Goal: Task Accomplishment & Management: Use online tool/utility

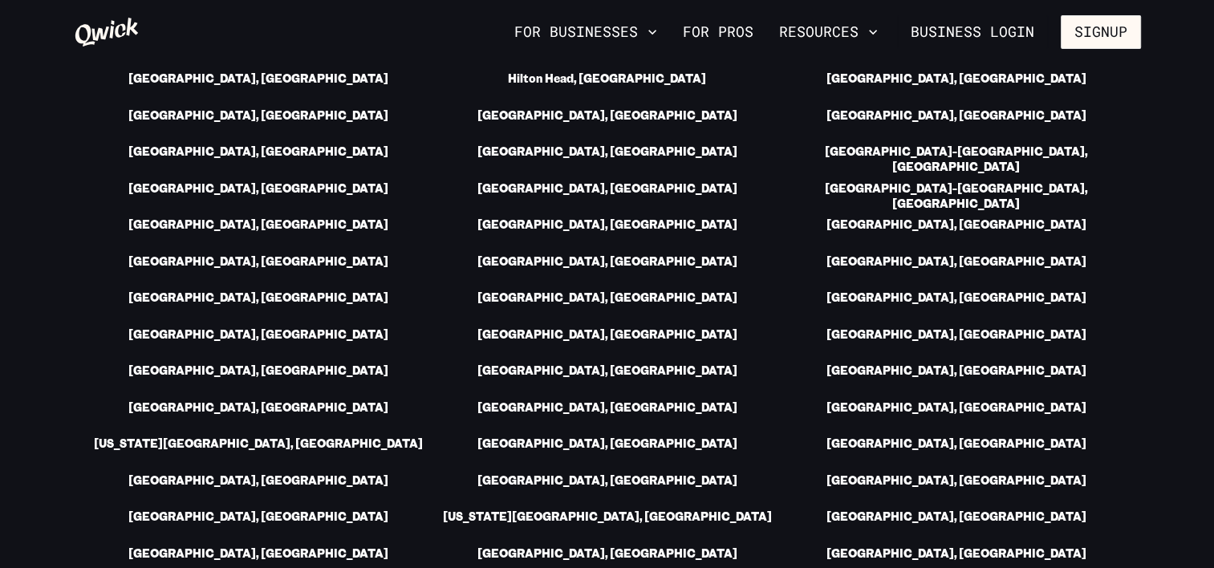
scroll to position [2247, 0]
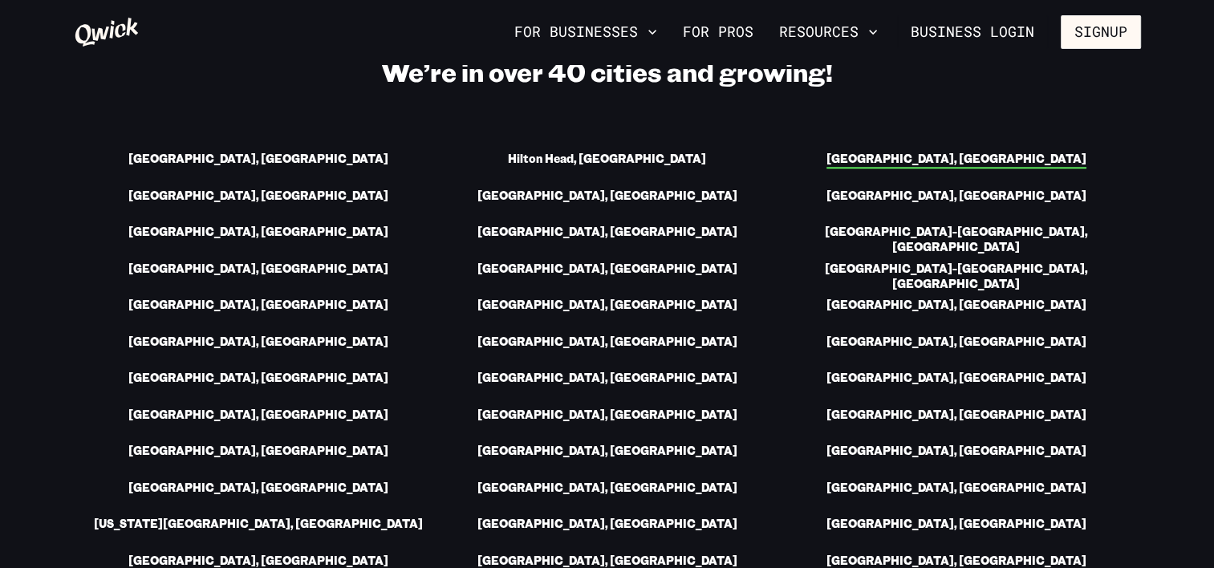
click at [977, 157] on link "[GEOGRAPHIC_DATA], [GEOGRAPHIC_DATA]" at bounding box center [956, 160] width 260 height 17
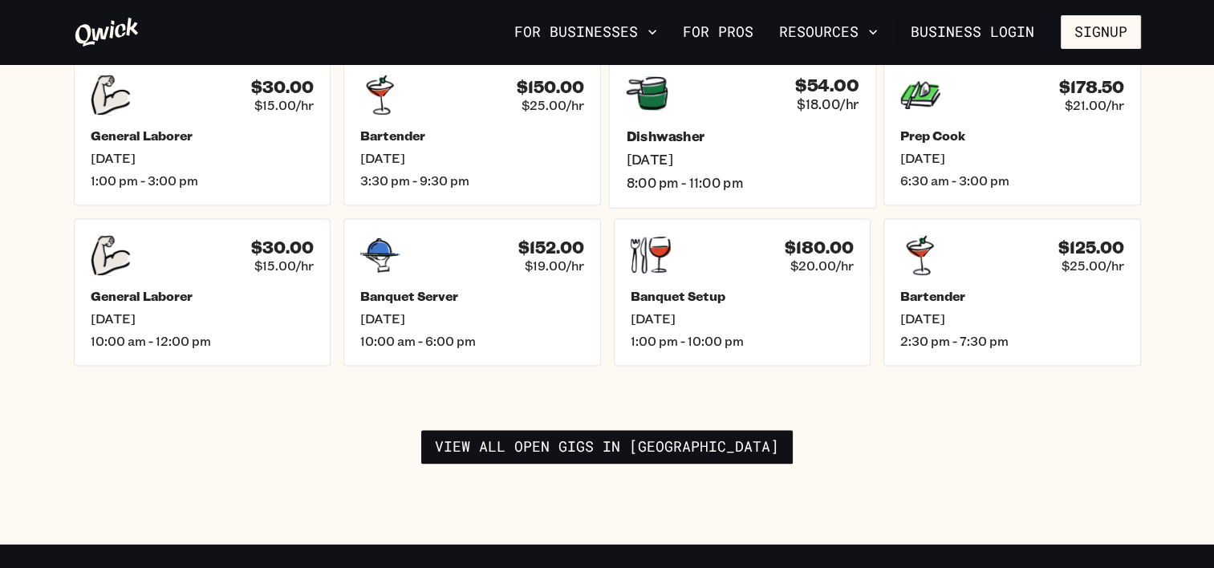
scroll to position [2407, 0]
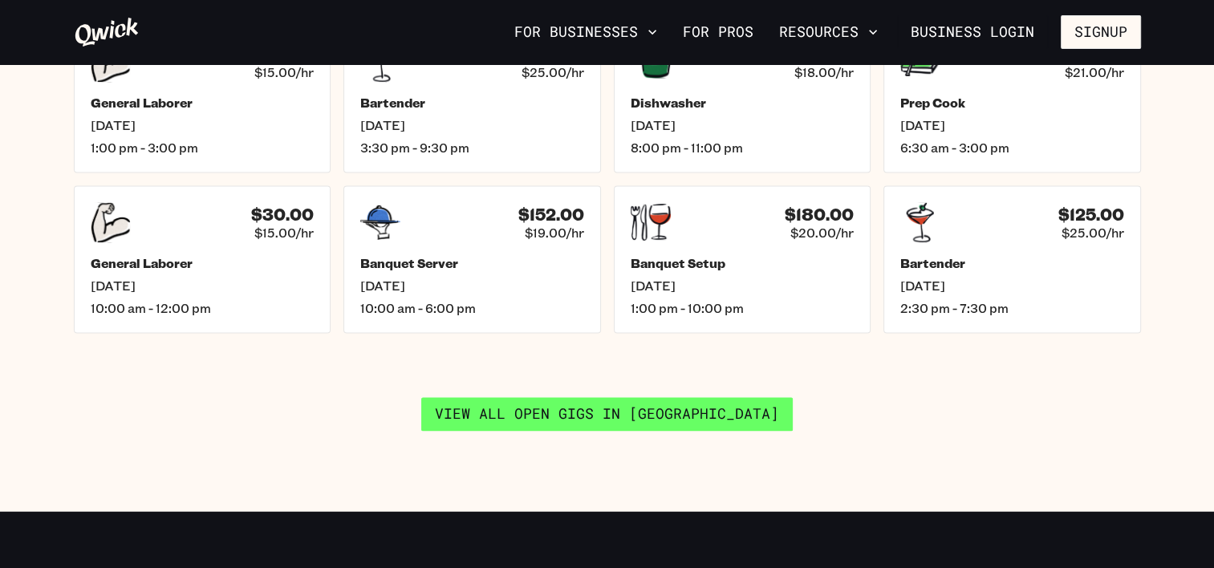
click at [526, 397] on link "View all open gigs in [GEOGRAPHIC_DATA]" at bounding box center [607, 414] width 372 height 34
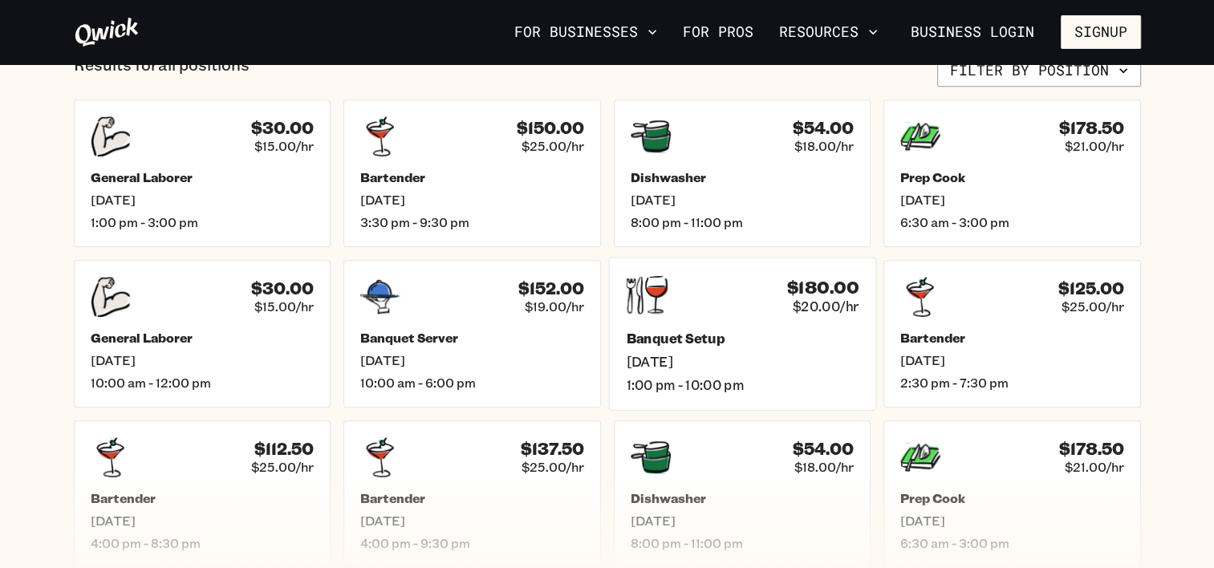
scroll to position [722, 0]
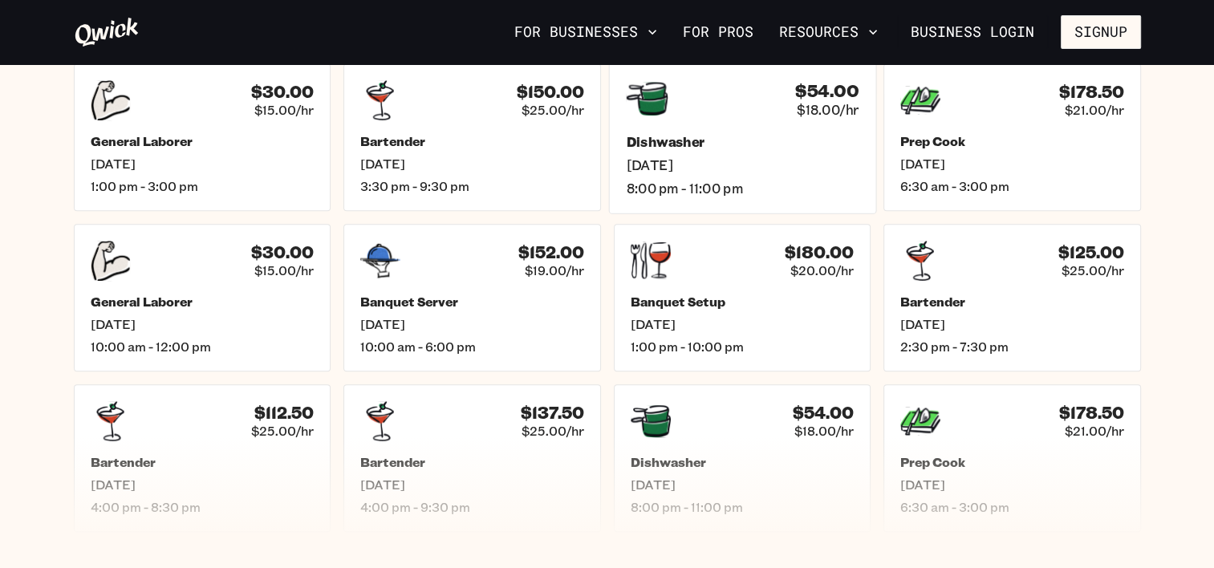
click at [702, 133] on h5 "Dishwasher" at bounding box center [742, 141] width 233 height 17
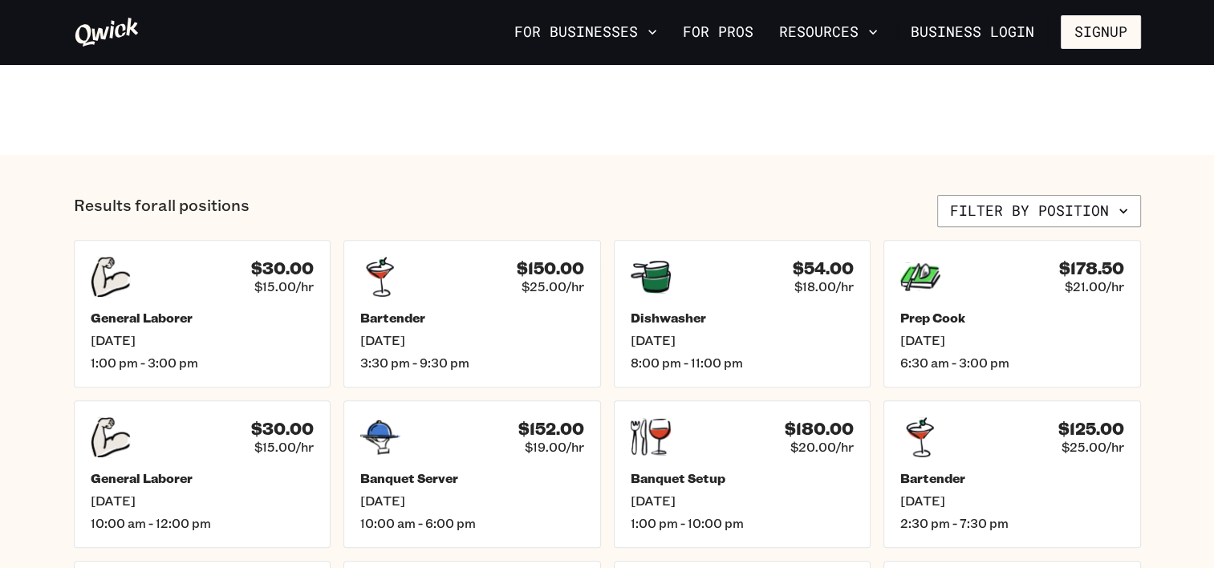
scroll to position [481, 0]
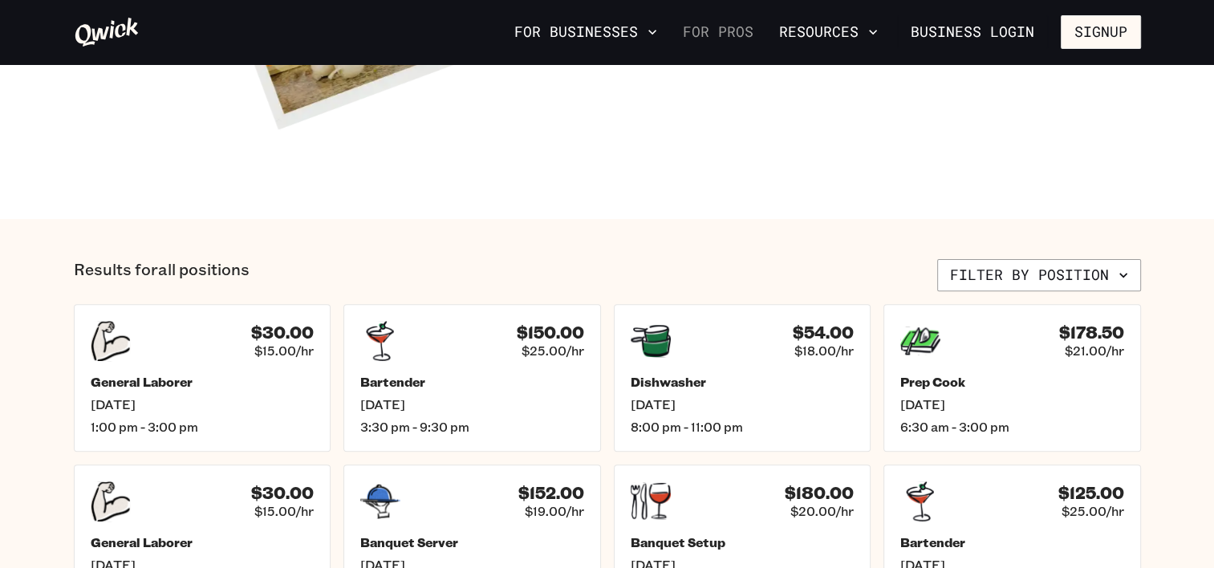
click at [744, 30] on link "For Pros" at bounding box center [717, 31] width 83 height 27
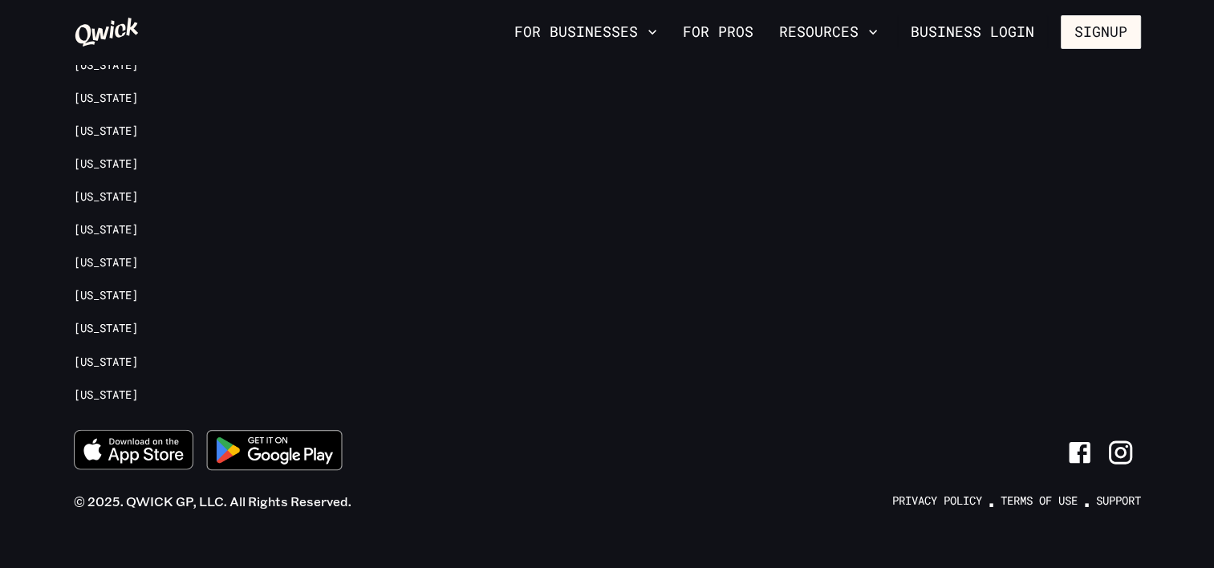
drag, startPoint x: 540, startPoint y: 393, endPoint x: 520, endPoint y: 609, distance: 216.8
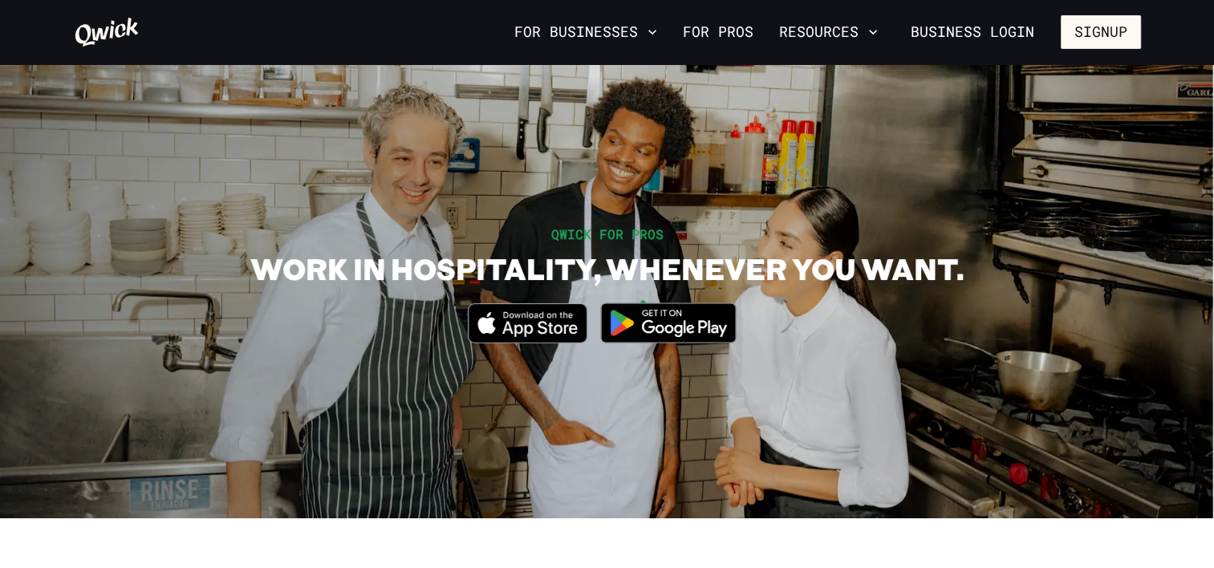
drag, startPoint x: 819, startPoint y: 446, endPoint x: 571, endPoint y: 196, distance: 352.9
